Goal: Browse casually

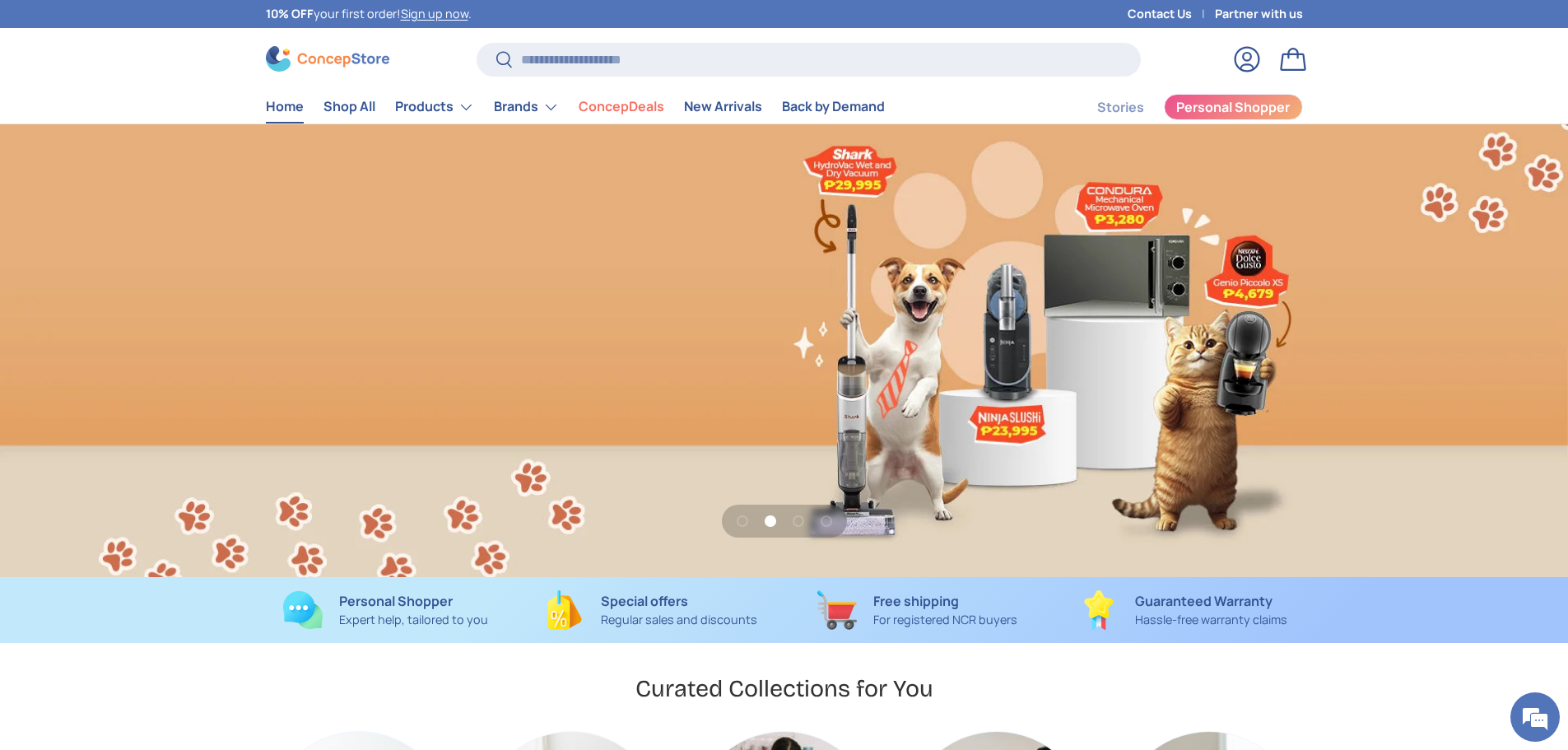
scroll to position [4260, 6731]
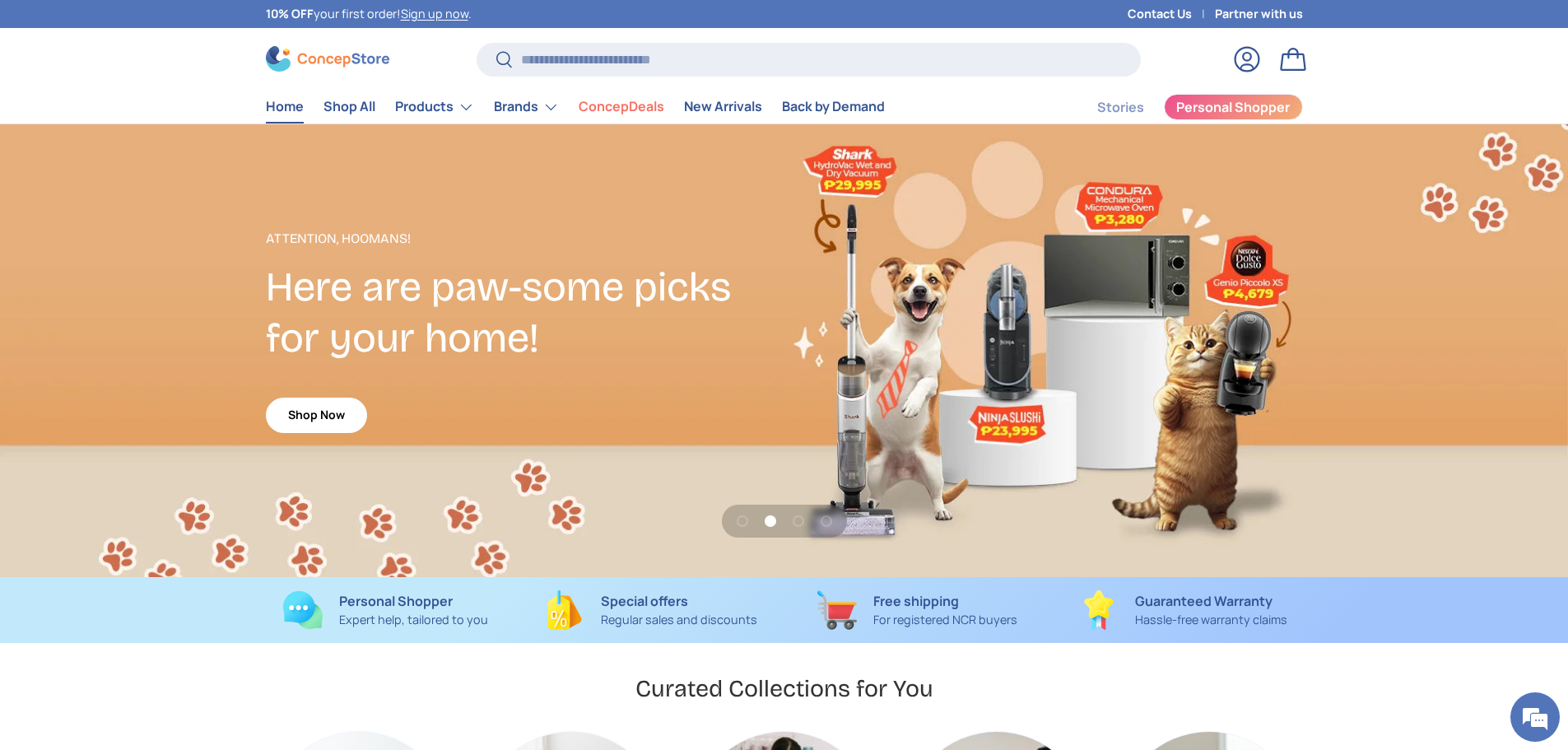
click at [181, 39] on store-header "Search Search Reset Log in Bag Menu Home Shop All Products Back Products" at bounding box center [784, 76] width 1568 height 96
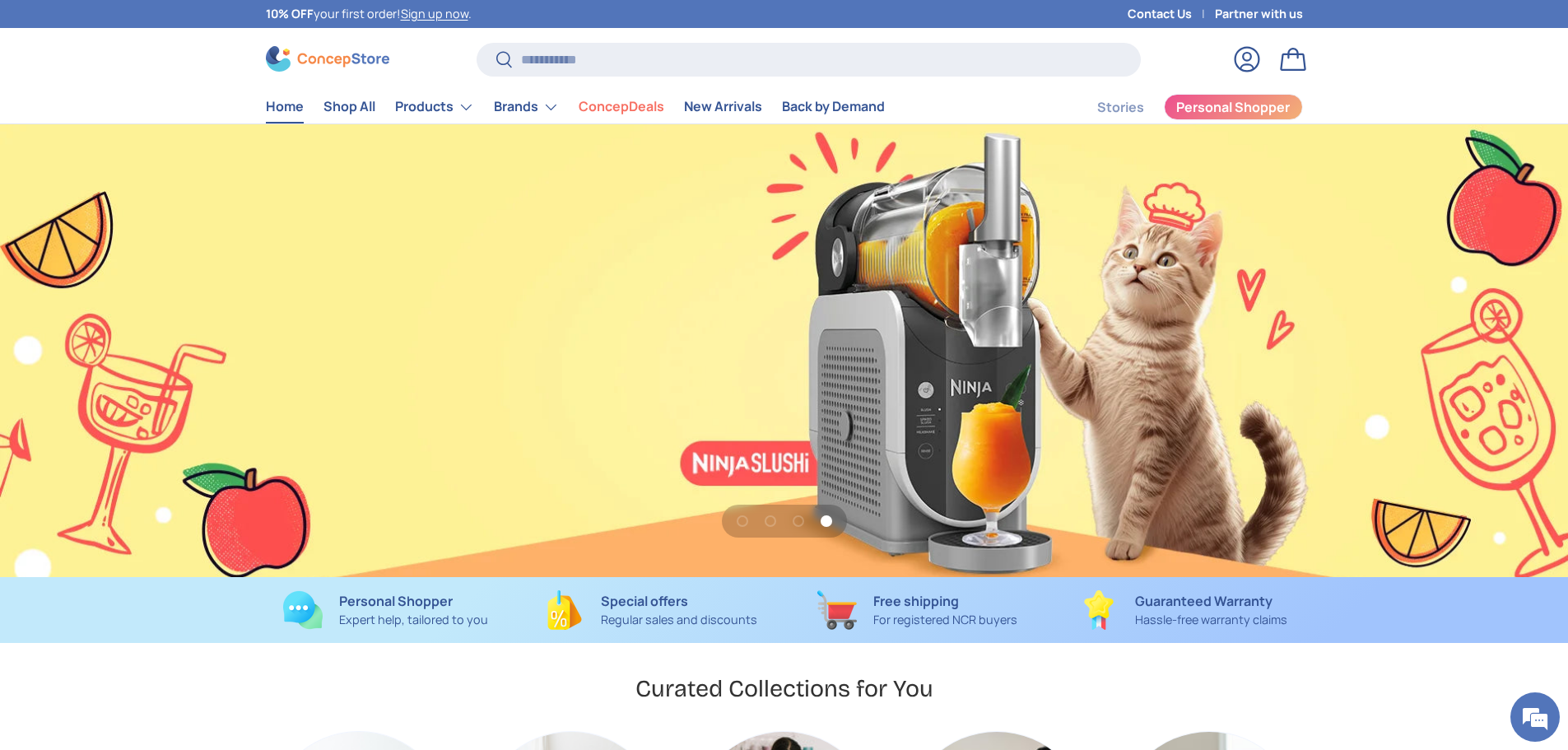
scroll to position [0, 4705]
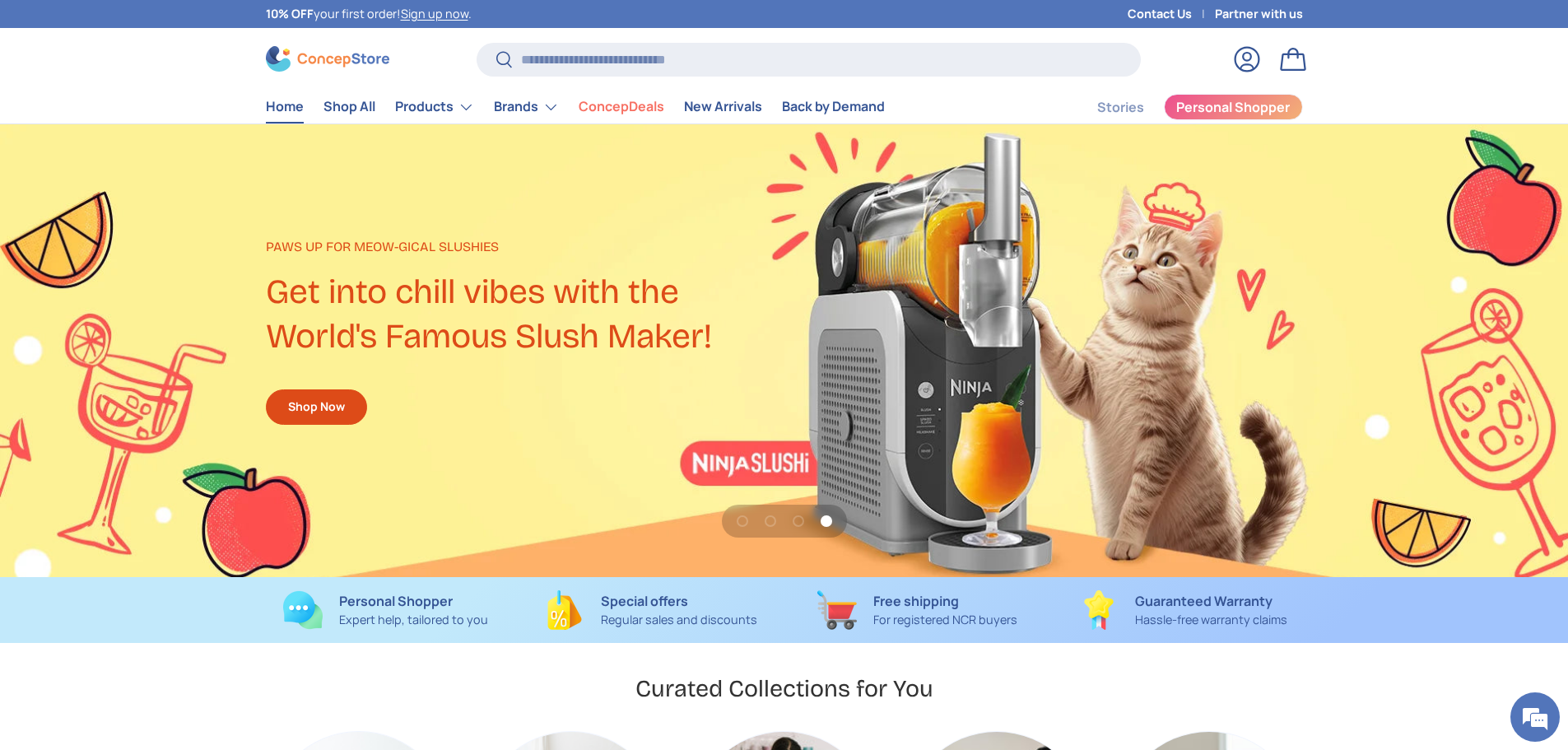
click at [107, 81] on store-header "Search Search Reset Log in Bag Menu Home Shop All Products Back Products" at bounding box center [784, 76] width 1568 height 96
drag, startPoint x: 1152, startPoint y: 417, endPoint x: 908, endPoint y: 442, distance: 245.3
click at [983, 428] on div "4 of 4" at bounding box center [784, 350] width 1568 height 453
drag, startPoint x: 831, startPoint y: 408, endPoint x: 1427, endPoint y: 436, distance: 596.7
click at [1426, 436] on div "4 of 4" at bounding box center [784, 350] width 1568 height 453
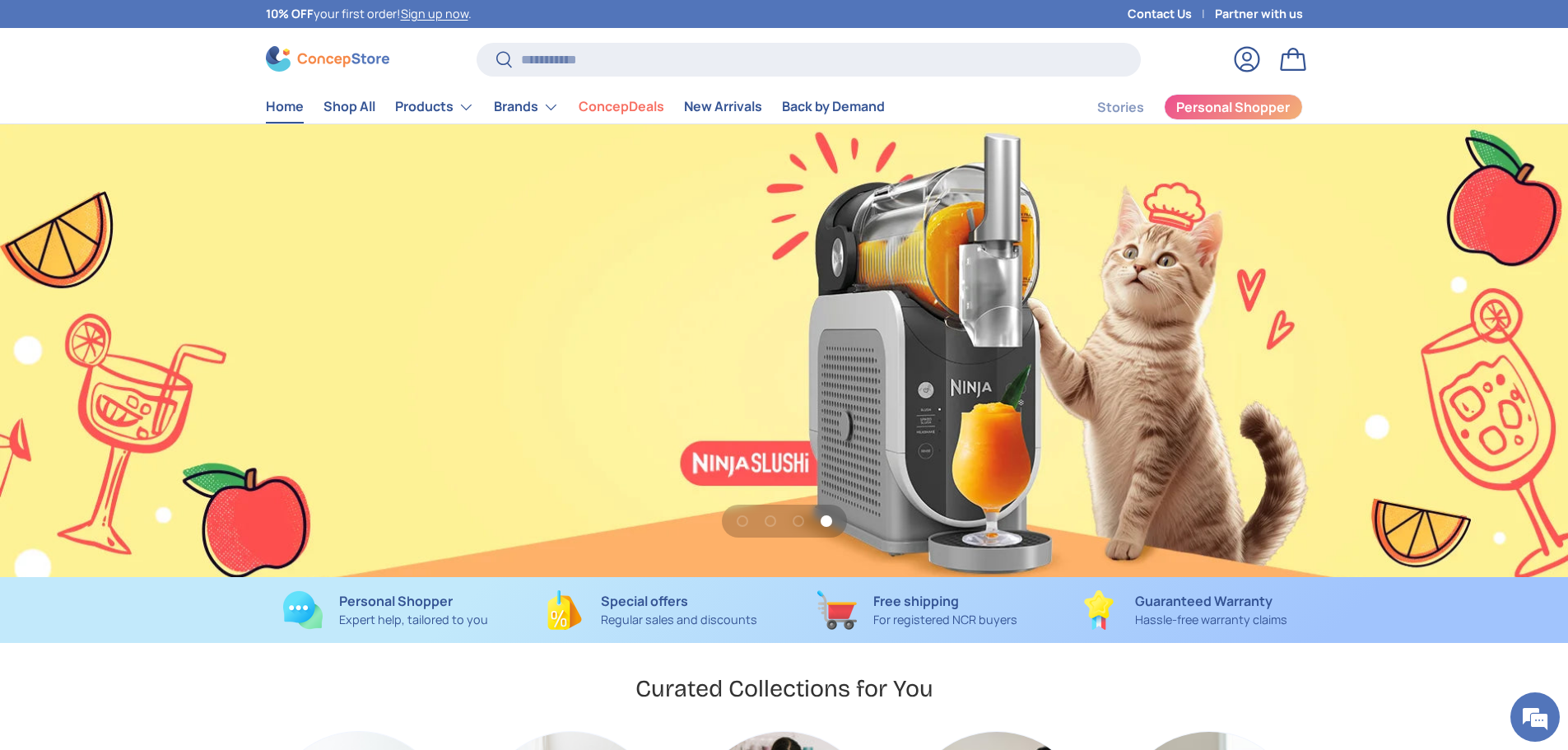
click at [100, 61] on store-header "Search Search Reset Log in Bag Menu Home Shop All Products Back Products" at bounding box center [784, 76] width 1568 height 96
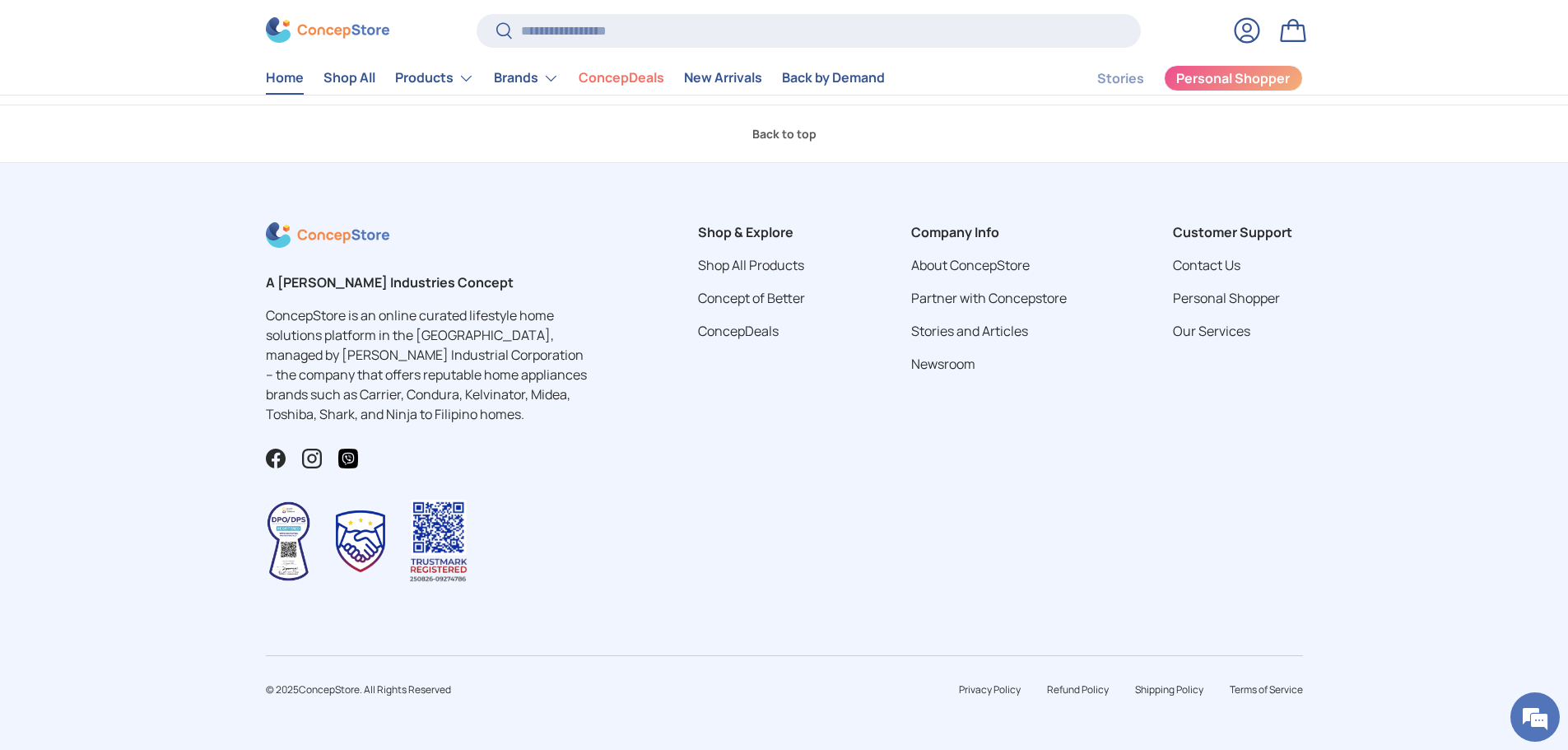
scroll to position [6516, 0]
click at [780, 479] on div "Shop & Explore Shop All Products Concept of Better ConcepDeals" at bounding box center [751, 415] width 160 height 387
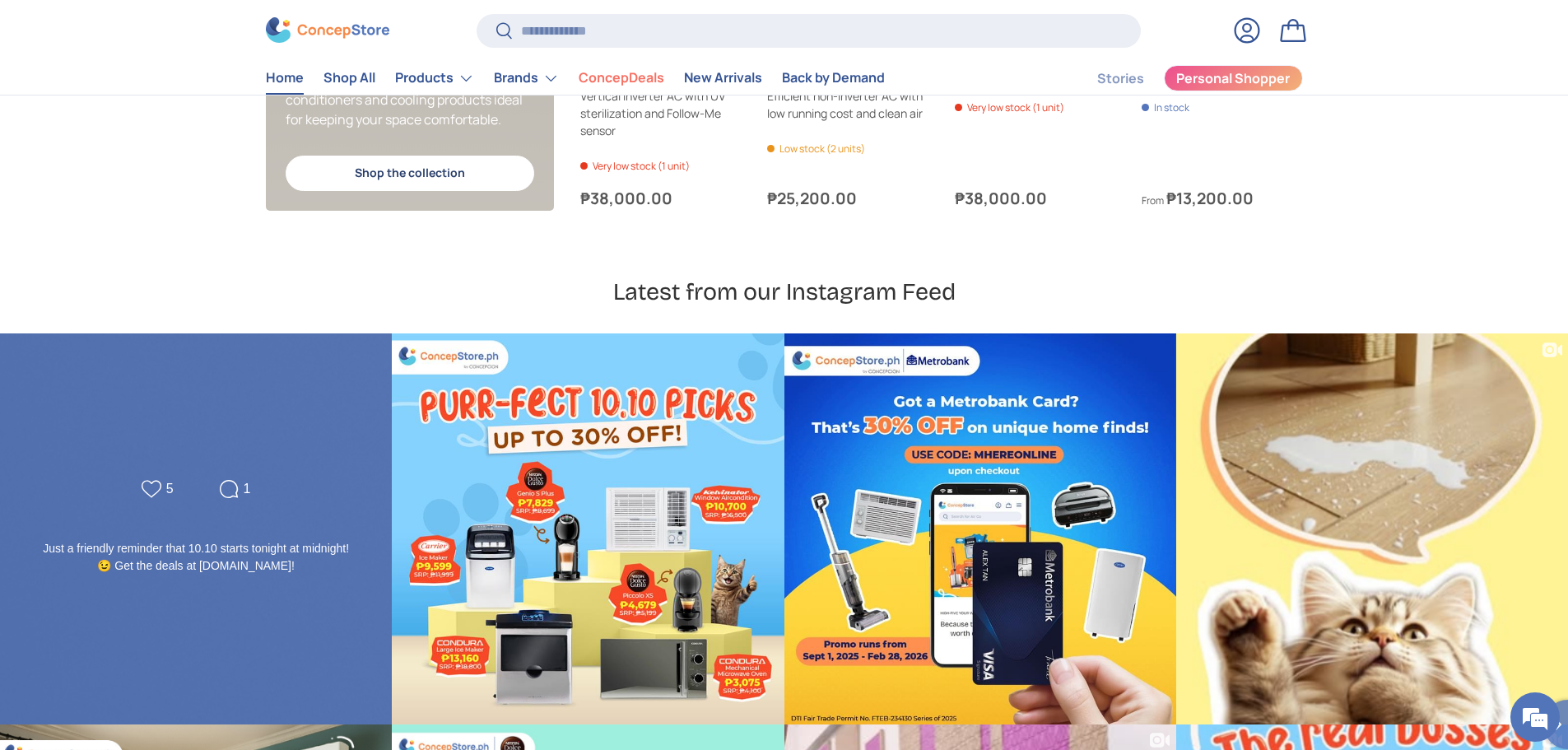
scroll to position [4327, 0]
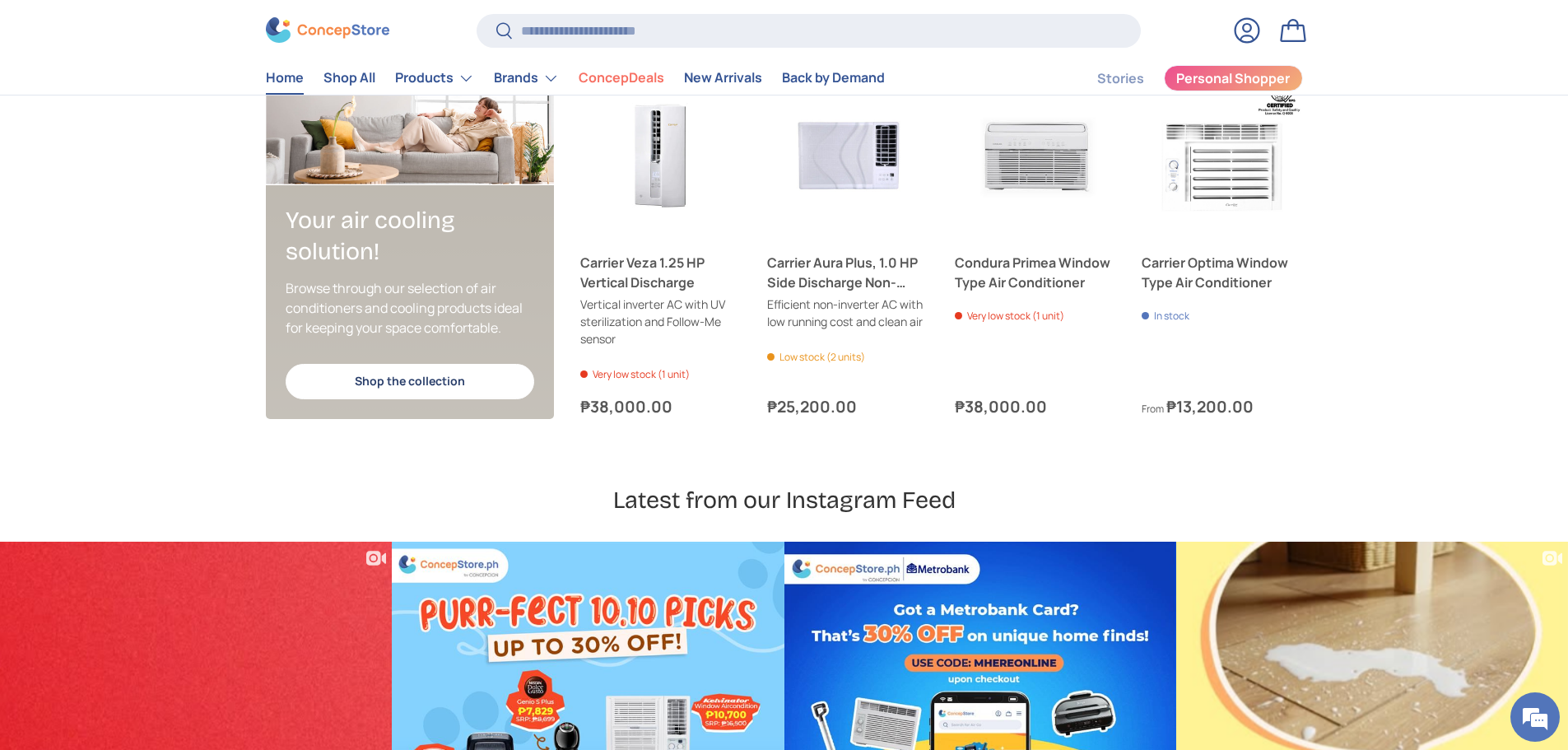
click at [714, 502] on h2 "Latest from our Instagram Feed" at bounding box center [784, 499] width 1463 height 30
click at [824, 508] on h2 "Latest from our Instagram Feed" at bounding box center [784, 499] width 1463 height 30
drag, startPoint x: 970, startPoint y: 498, endPoint x: 627, endPoint y: 476, distance: 343.7
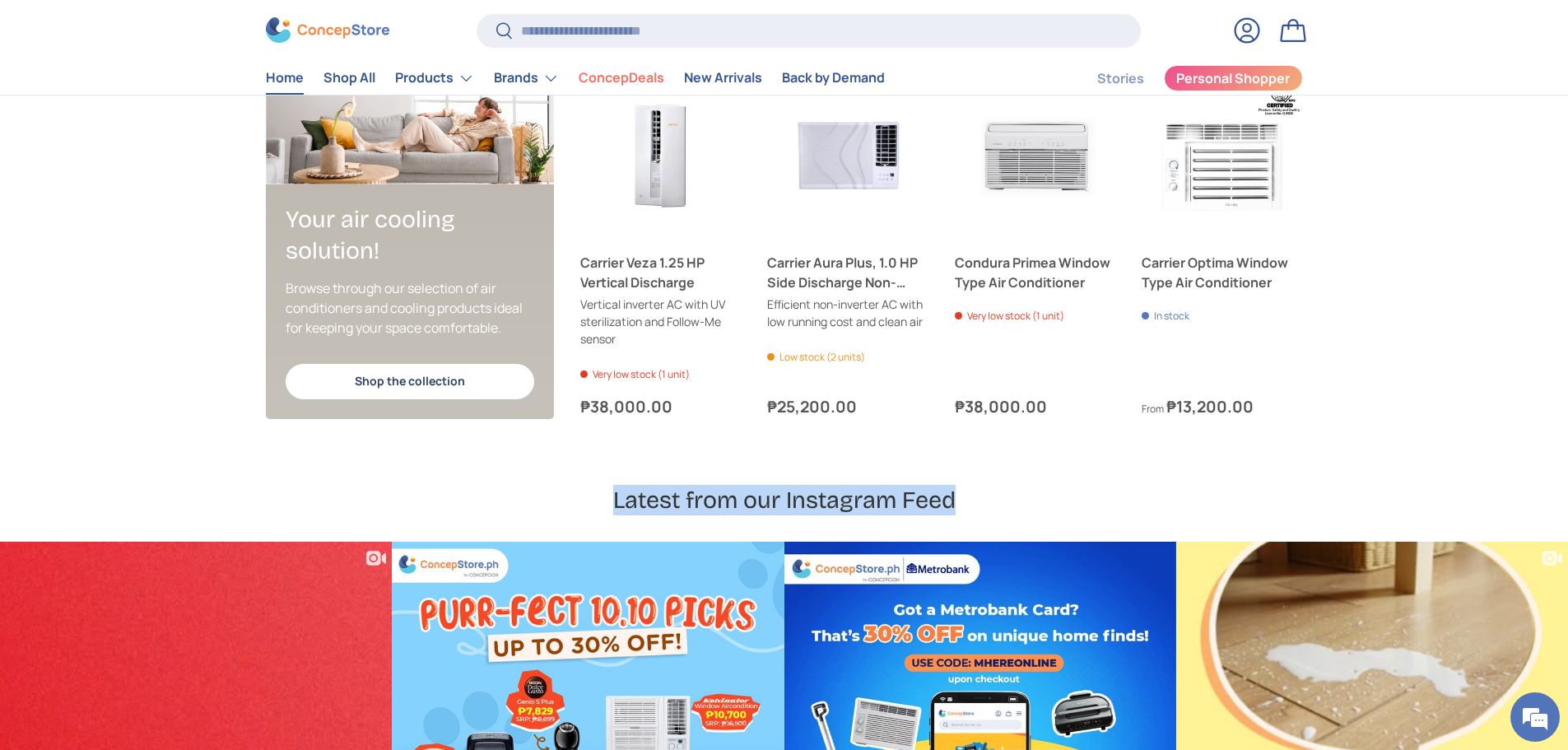
click at [638, 503] on h2 "Latest from our Instagram Feed" at bounding box center [784, 499] width 1463 height 30
click at [638, 506] on h2 "Latest from our Instagram Feed" at bounding box center [784, 499] width 1463 height 30
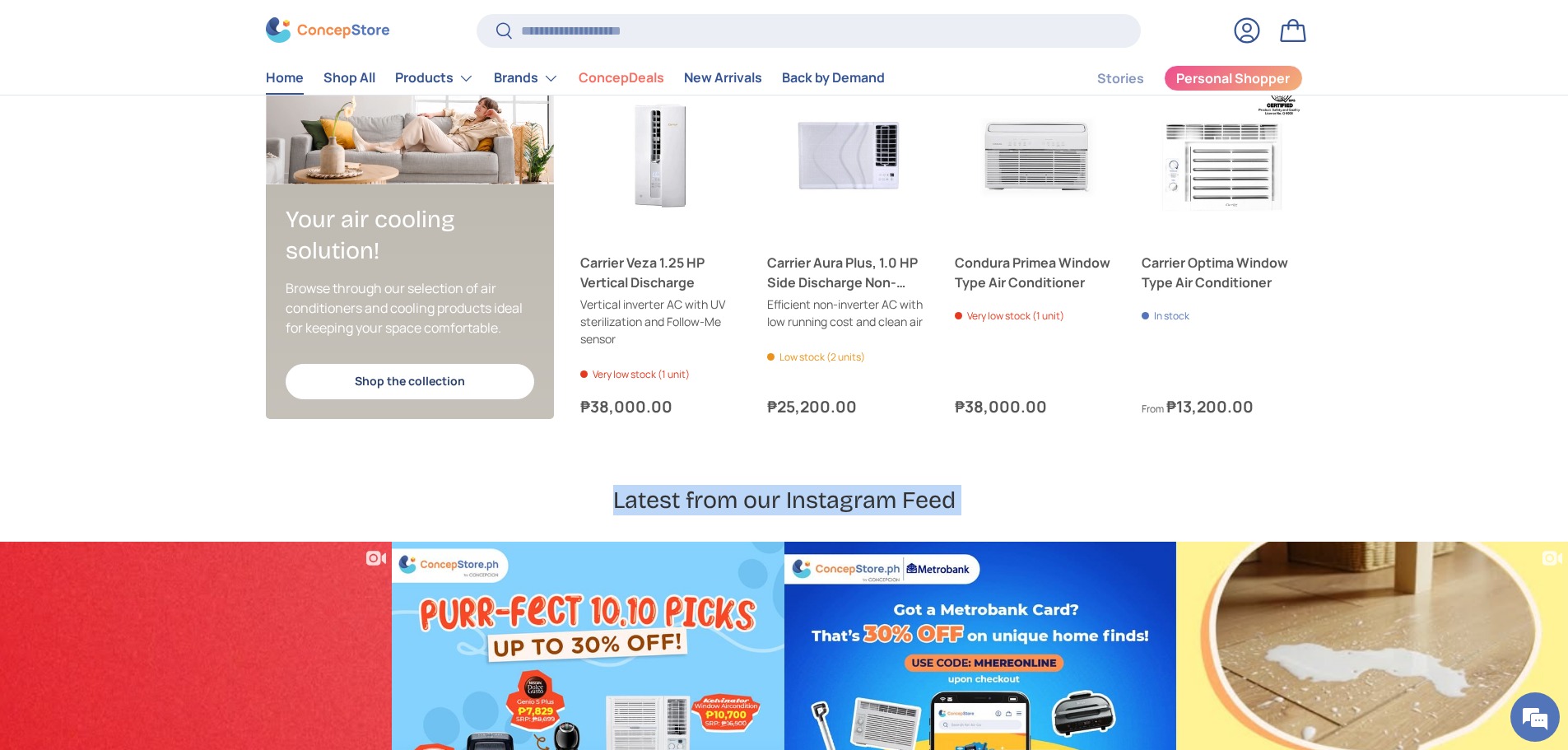
click at [638, 506] on h2 "Latest from our Instagram Feed" at bounding box center [784, 499] width 1463 height 30
click at [774, 507] on h2 "Latest from our Instagram Feed" at bounding box center [784, 499] width 1463 height 30
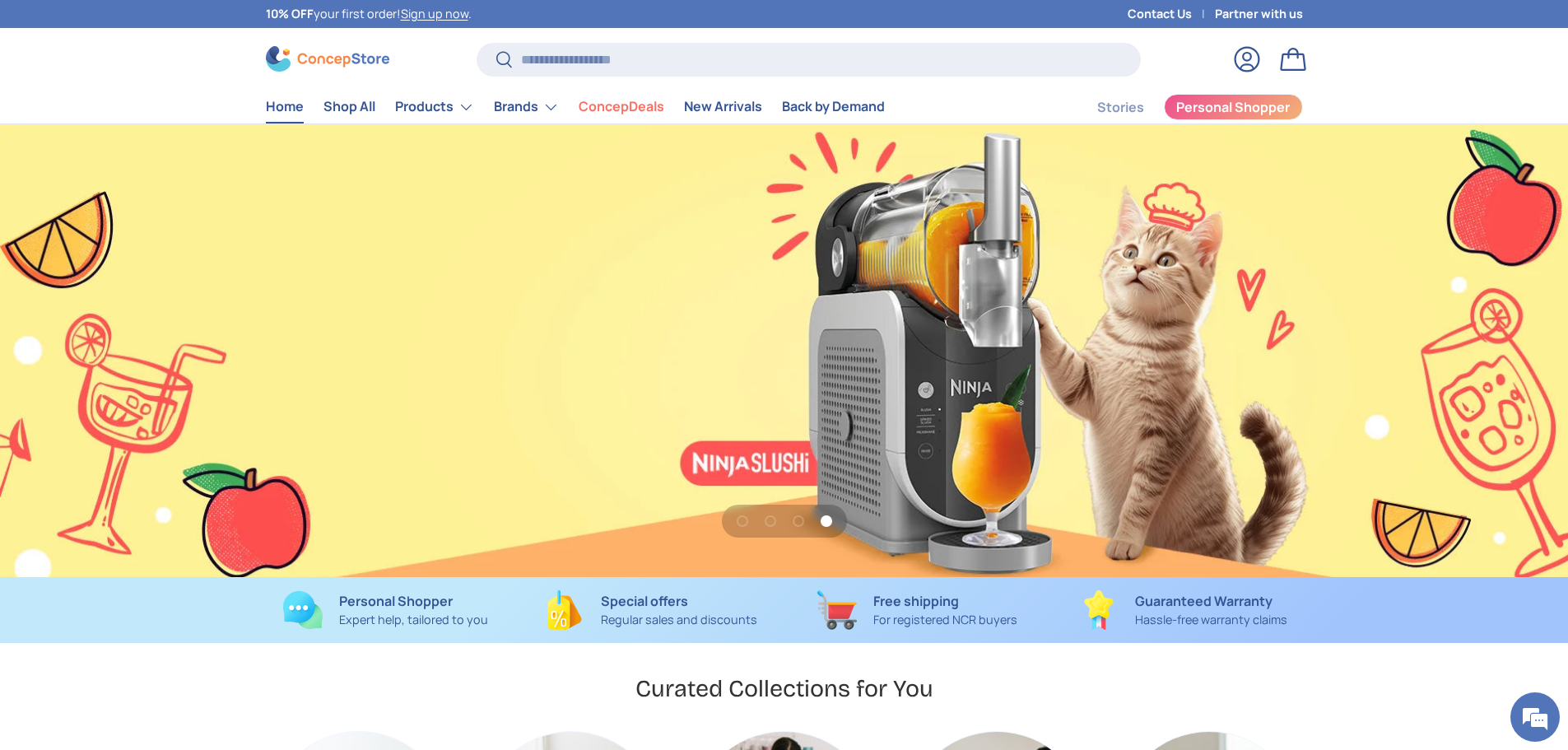
scroll to position [0, 4705]
